Goal: Information Seeking & Learning: Learn about a topic

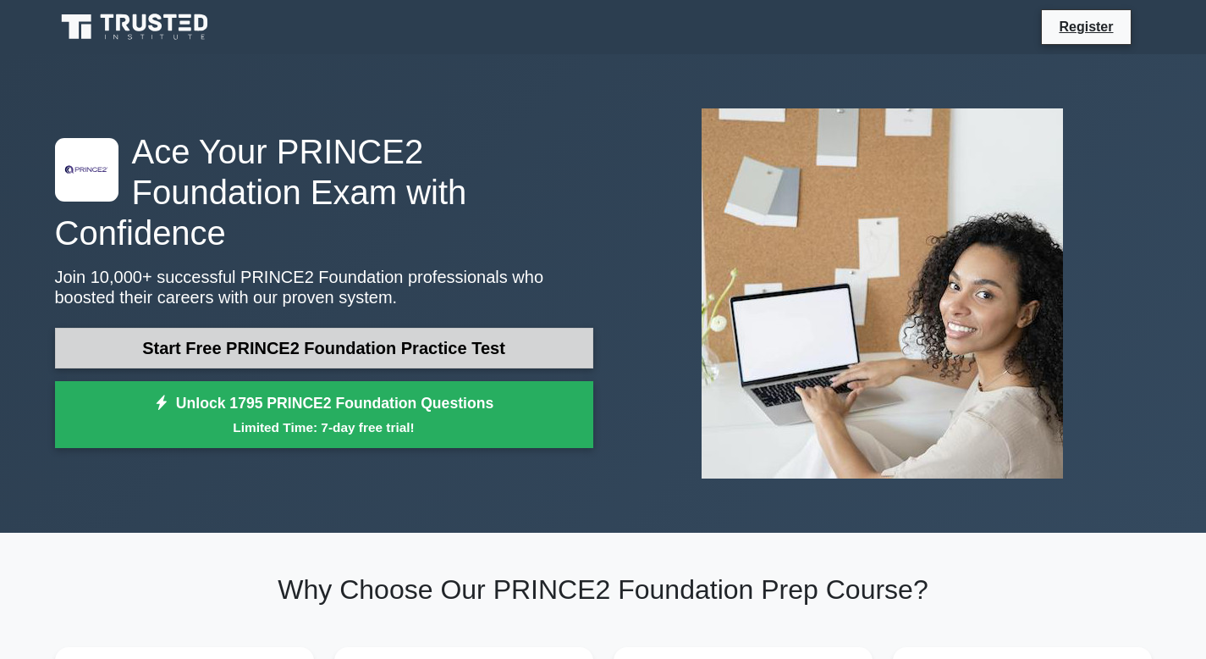
click at [289, 328] on link "Start Free PRINCE2 Foundation Practice Test" at bounding box center [324, 348] width 538 height 41
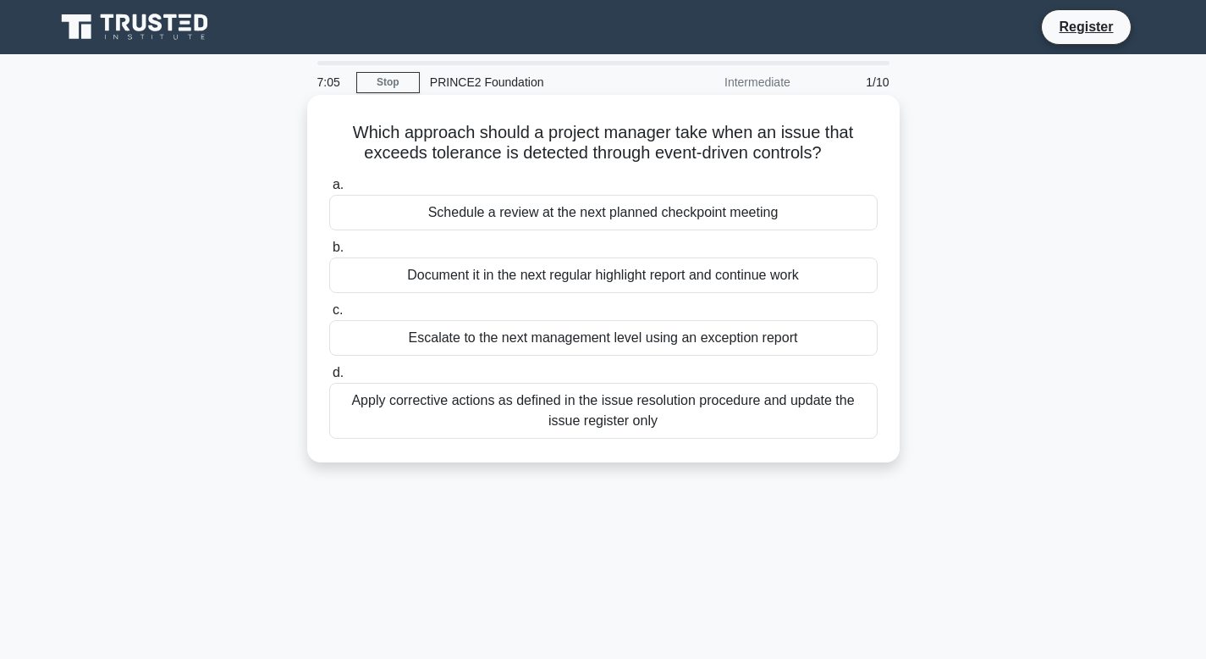
click at [731, 330] on div "Escalate to the next management level using an exception report" at bounding box center [603, 338] width 549 height 36
click at [329, 316] on input "c. Escalate to the next management level using an exception report" at bounding box center [329, 310] width 0 height 11
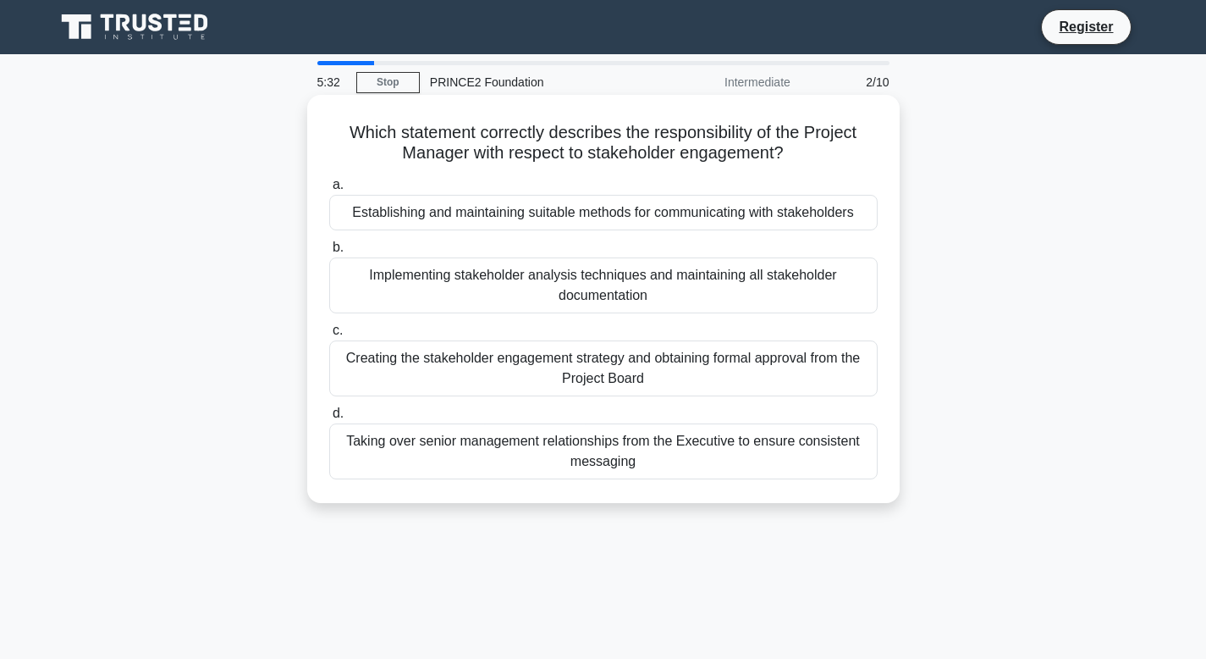
click at [576, 218] on div "Establishing and maintaining suitable methods for communicating with stakeholde…" at bounding box center [603, 213] width 549 height 36
click at [329, 190] on input "a. Establishing and maintaining suitable methods for communicating with stakeho…" at bounding box center [329, 184] width 0 height 11
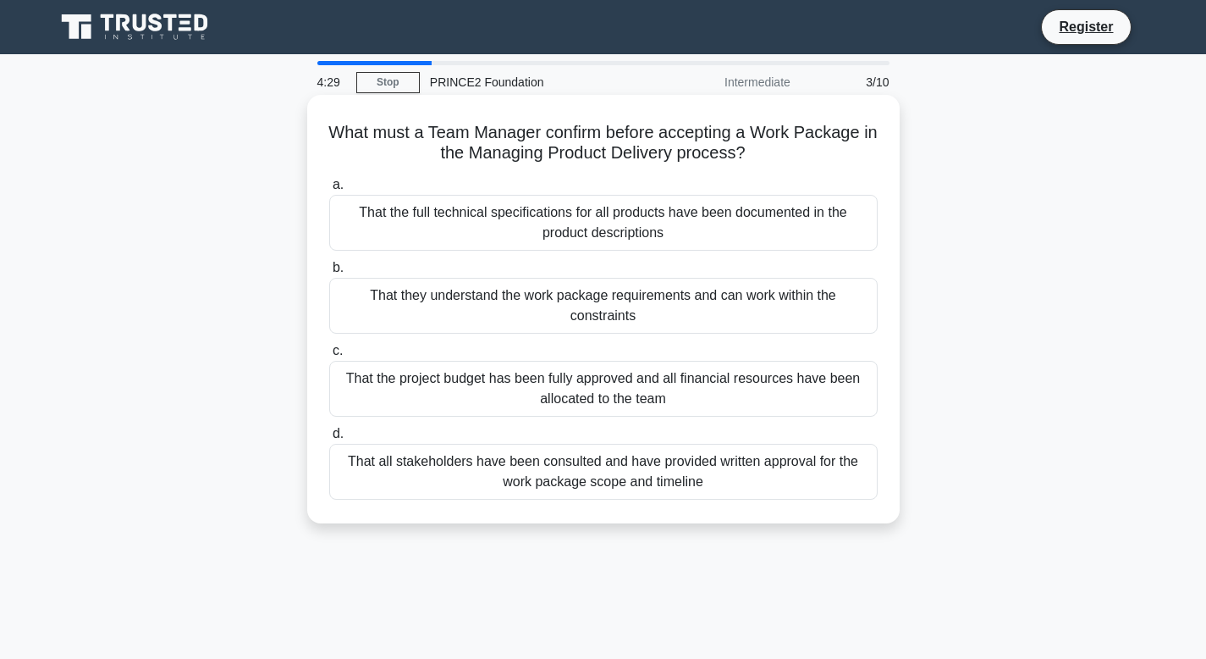
click at [455, 324] on div "That they understand the work package requirements and can work within the cons…" at bounding box center [603, 306] width 549 height 56
click at [329, 273] on input "b. That they understand the work package requirements and can work within the c…" at bounding box center [329, 267] width 0 height 11
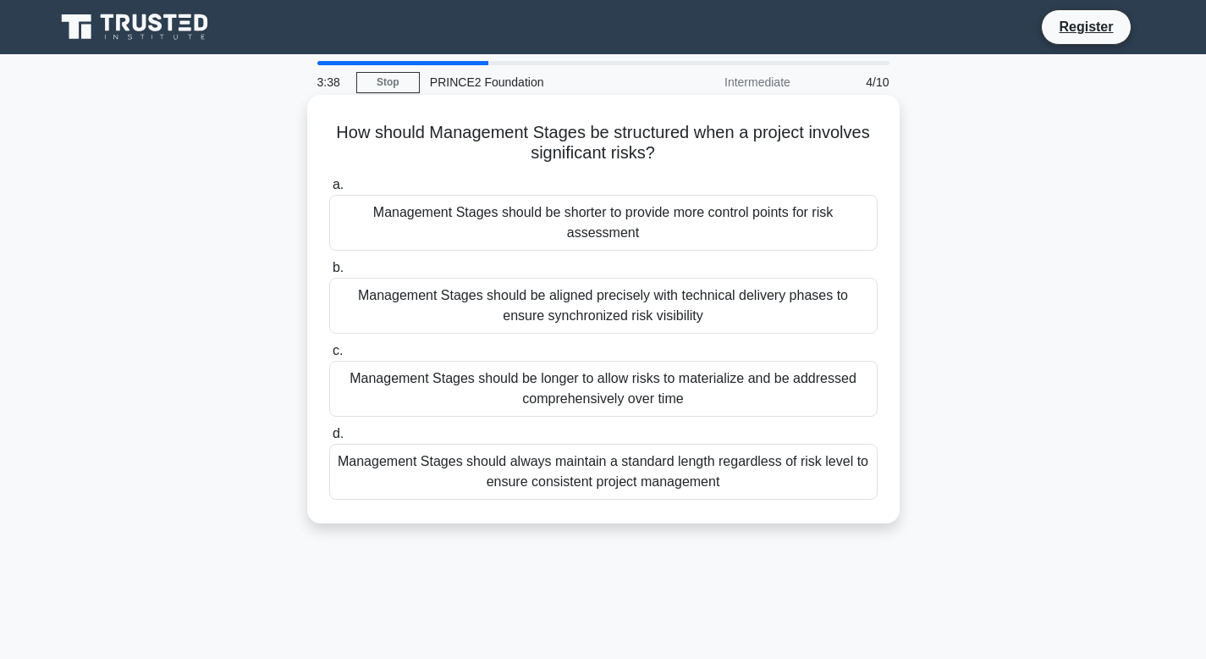
click at [446, 221] on div "Management Stages should be shorter to provide more control points for risk ass…" at bounding box center [603, 223] width 549 height 56
click at [329, 190] on input "a. Management Stages should be shorter to provide more control points for risk …" at bounding box center [329, 184] width 0 height 11
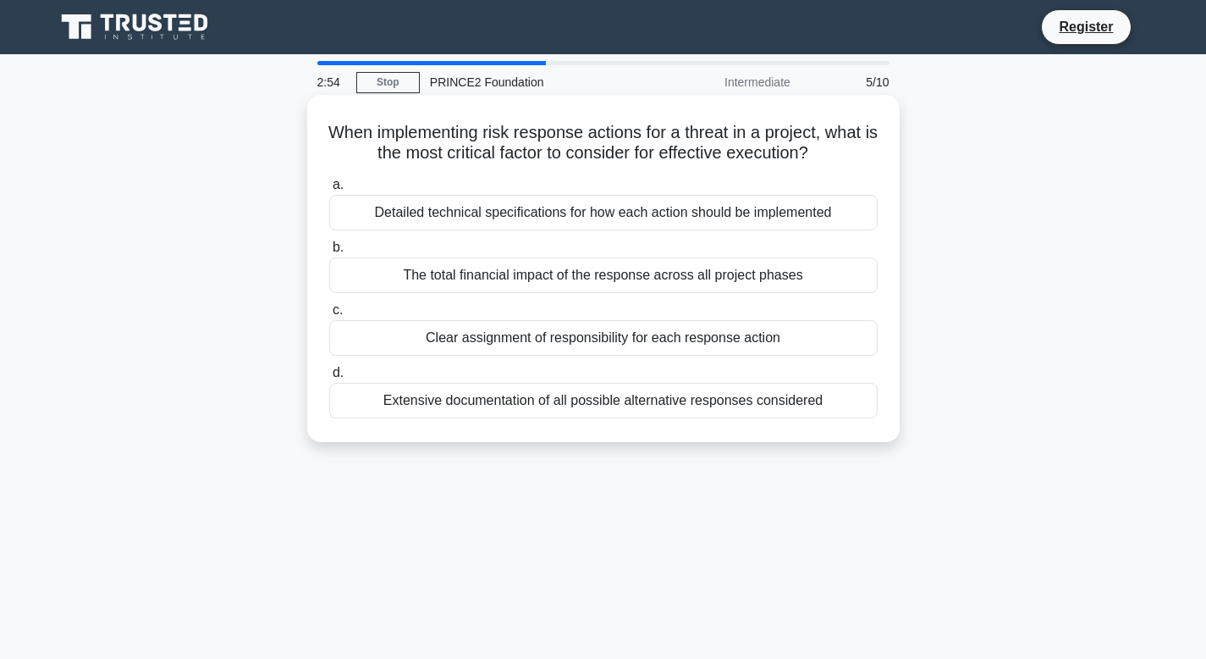
click at [472, 339] on div "Clear assignment of responsibility for each response action" at bounding box center [603, 338] width 549 height 36
click at [329, 316] on input "c. Clear assignment of responsibility for each response action" at bounding box center [329, 310] width 0 height 11
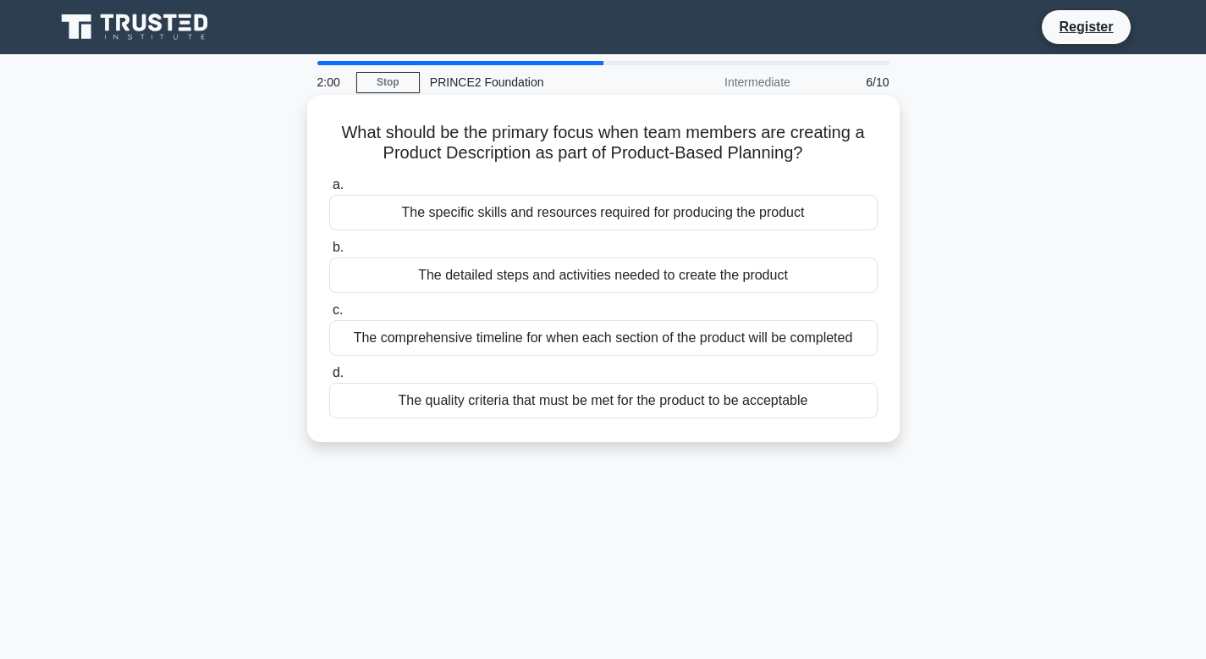
click at [408, 406] on div "The quality criteria that must be met for the product to be acceptable" at bounding box center [603, 401] width 549 height 36
click at [329, 378] on input "d. The quality criteria that must be met for the product to be acceptable" at bounding box center [329, 372] width 0 height 11
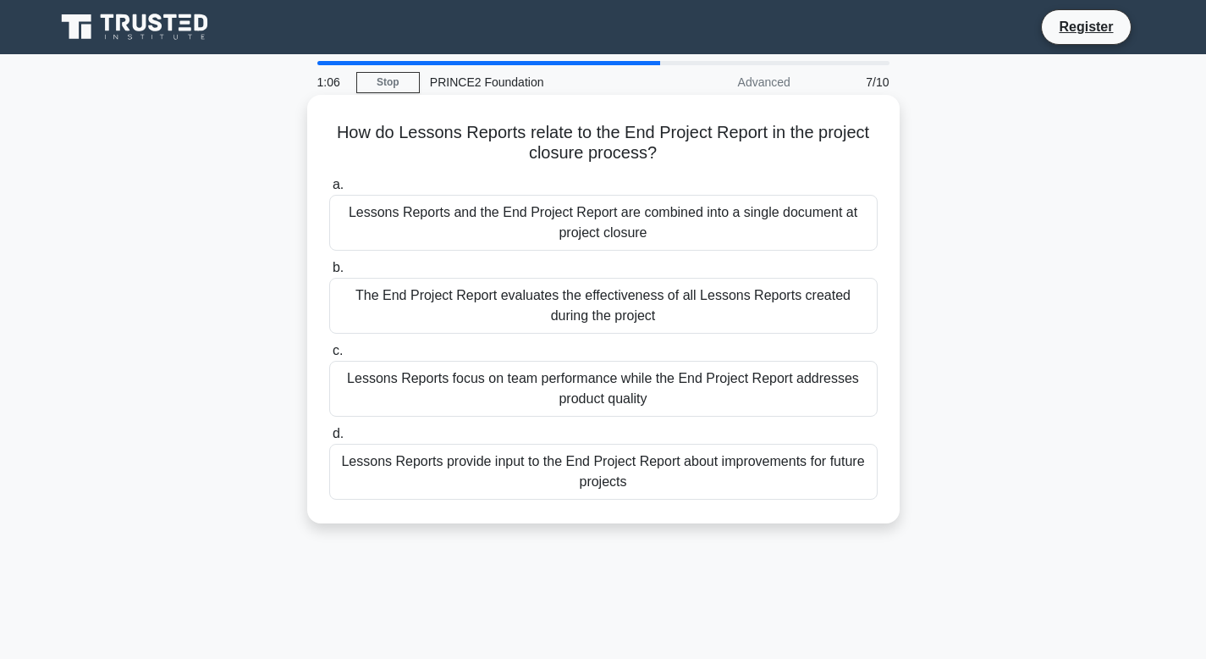
click at [400, 476] on div "Lessons Reports provide input to the End Project Report about improvements for …" at bounding box center [603, 472] width 549 height 56
click at [329, 439] on input "d. Lessons Reports provide input to the End Project Report about improvements f…" at bounding box center [329, 433] width 0 height 11
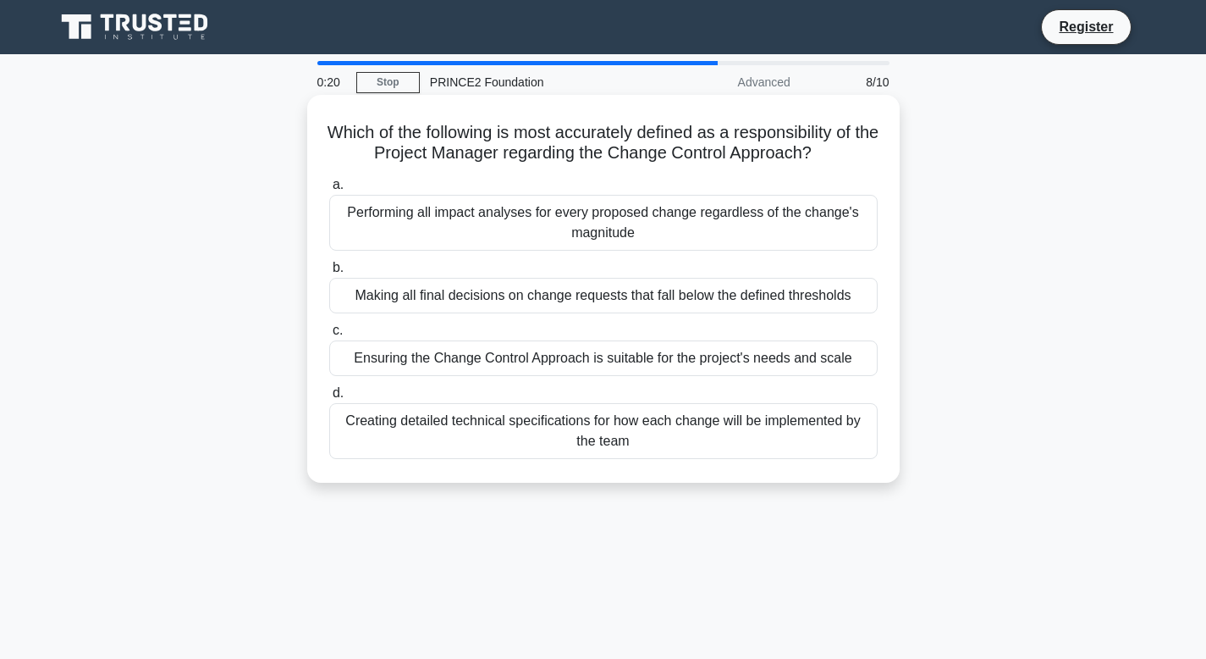
click at [400, 360] on div "Ensuring the Change Control Approach is suitable for the project's needs and sc…" at bounding box center [603, 358] width 549 height 36
click at [329, 336] on input "c. Ensuring the Change Control Approach is suitable for the project's needs and…" at bounding box center [329, 330] width 0 height 11
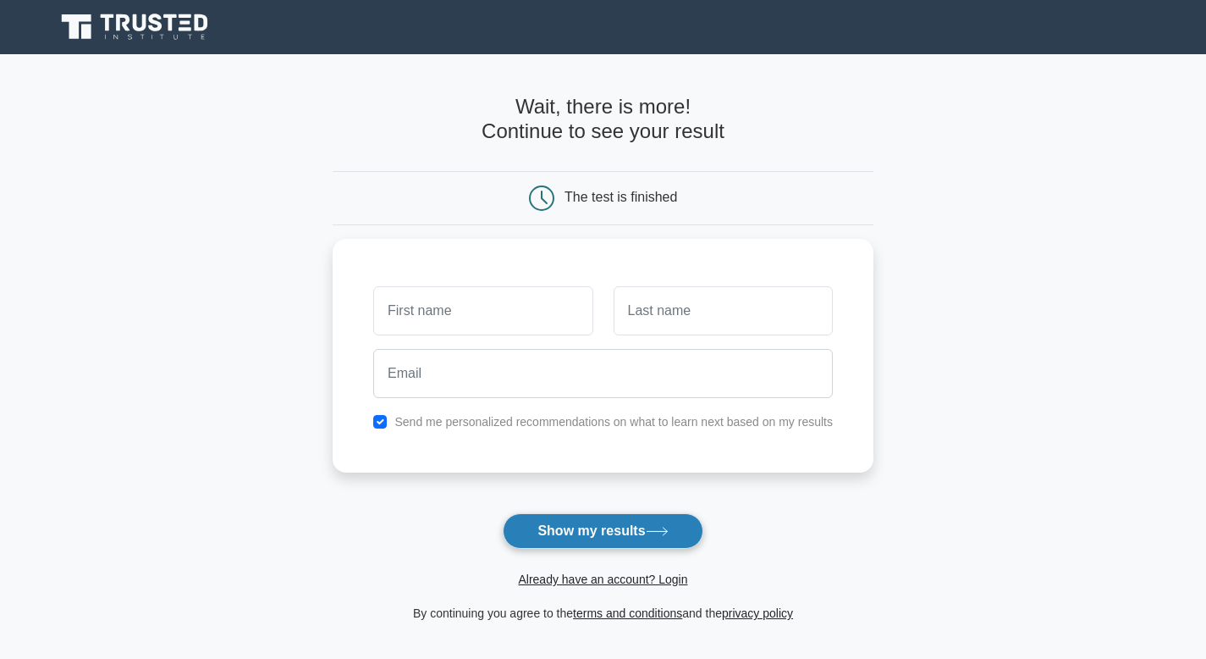
click at [613, 546] on button "Show my results" at bounding box center [603, 531] width 200 height 36
